Goal: Find specific fact: Find contact information

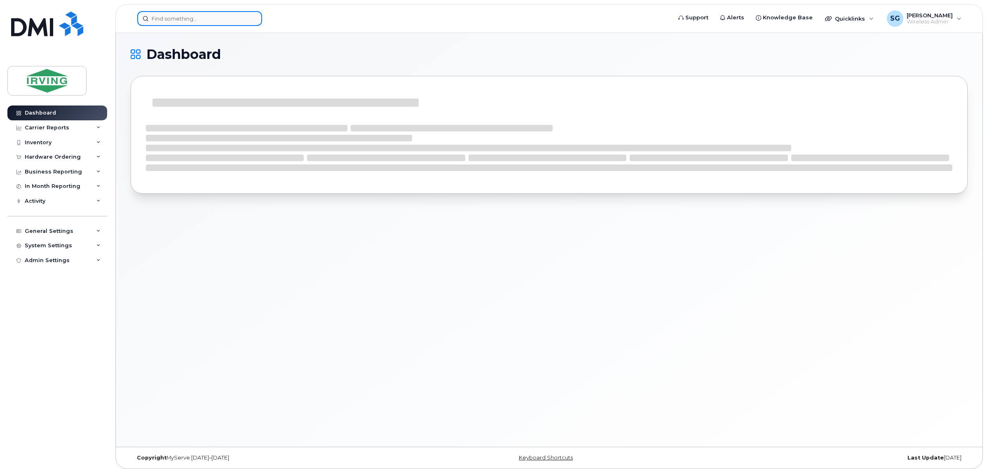
click at [167, 16] on input at bounding box center [199, 18] width 125 height 15
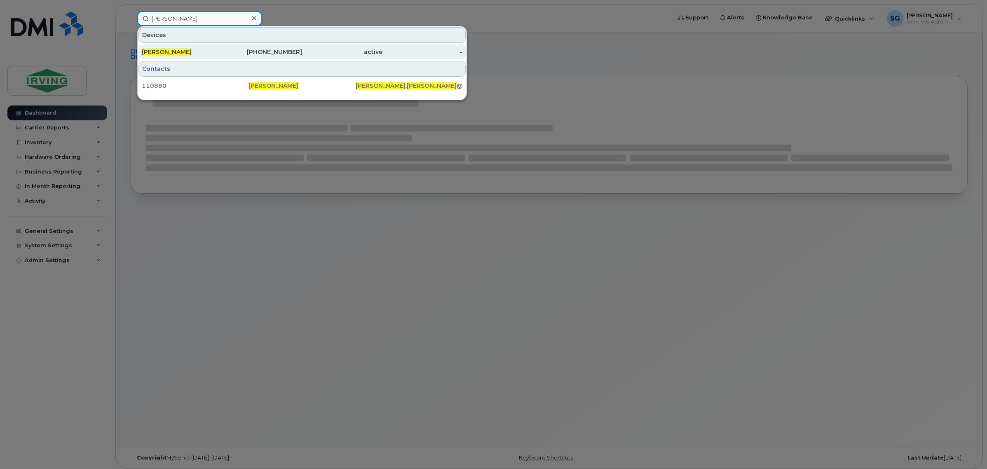
type input "[PERSON_NAME]"
click at [229, 56] on div "506-654-6798" at bounding box center [262, 52] width 80 height 8
